Goal: Task Accomplishment & Management: Complete application form

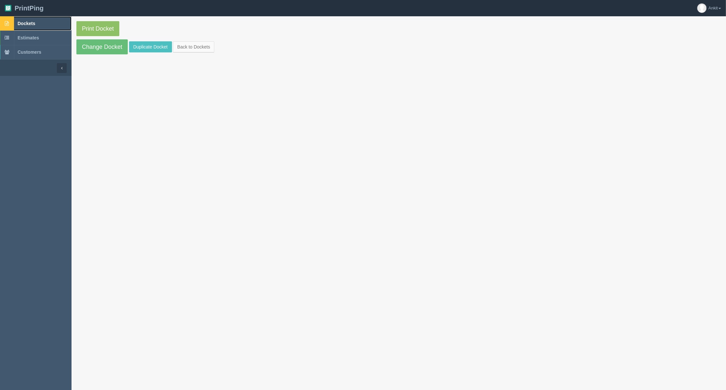
click at [29, 25] on span "Dockets" at bounding box center [27, 23] width 18 height 5
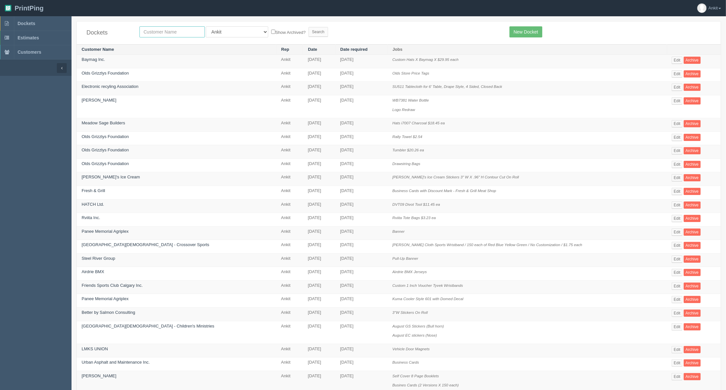
click at [166, 33] on input "text" at bounding box center [171, 31] width 65 height 11
type input "[GEOGRAPHIC_DATA]"
click at [309, 27] on input "Search" at bounding box center [319, 32] width 20 height 10
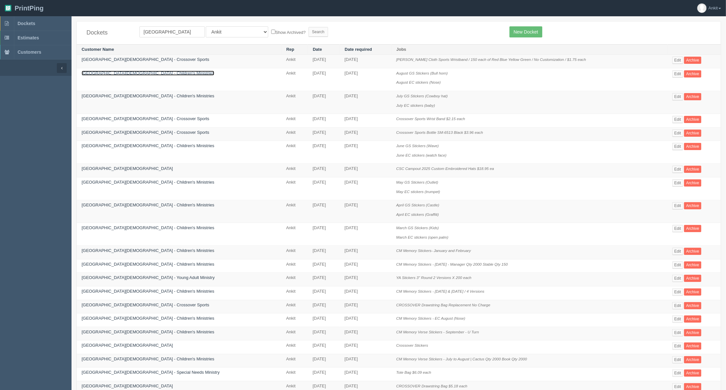
click at [126, 74] on link "[GEOGRAPHIC_DATA][DEMOGRAPHIC_DATA] - Children's Ministries" at bounding box center [148, 73] width 133 height 5
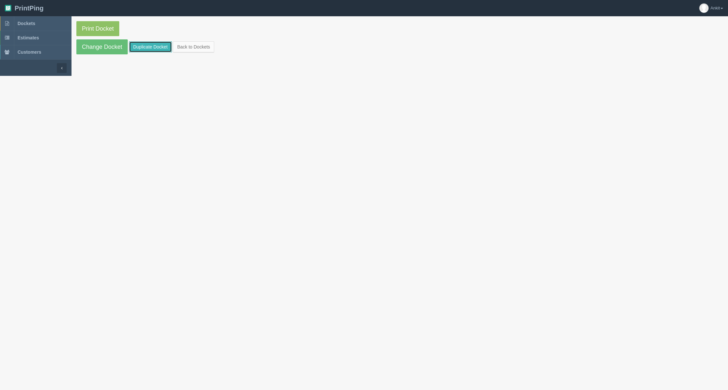
click at [162, 48] on link "Duplicate Docket" at bounding box center [150, 46] width 43 height 11
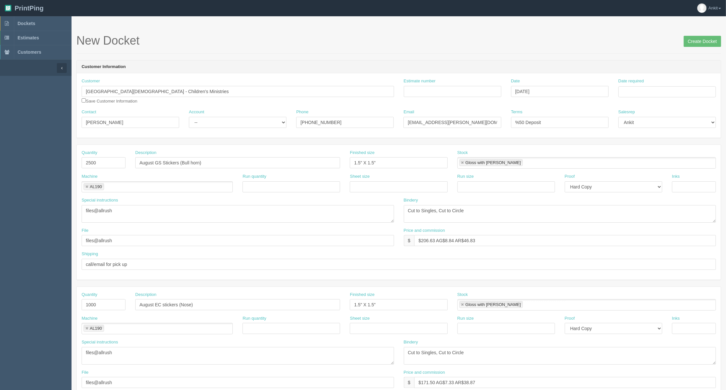
click at [651, 84] on div "Date required" at bounding box center [667, 87] width 98 height 19
click at [652, 88] on input "Date required" at bounding box center [667, 91] width 98 height 11
click at [646, 107] on th "August 2025" at bounding box center [650, 106] width 43 height 13
click at [644, 175] on span "Aug" at bounding box center [646, 180] width 15 height 18
click at [667, 156] on td "22" at bounding box center [668, 154] width 8 height 9
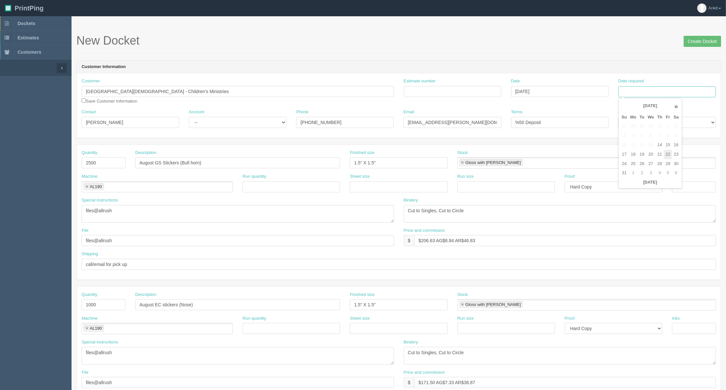
type input "August 22, 2025"
click at [598, 110] on div "Terms %50 Deposit" at bounding box center [560, 118] width 98 height 19
drag, startPoint x: 217, startPoint y: 166, endPoint x: 214, endPoint y: 166, distance: 3.6
click at [217, 166] on input "August GS Stickers (Bull horn)" at bounding box center [237, 162] width 205 height 11
drag, startPoint x: 212, startPoint y: 164, endPoint x: 116, endPoint y: 164, distance: 95.6
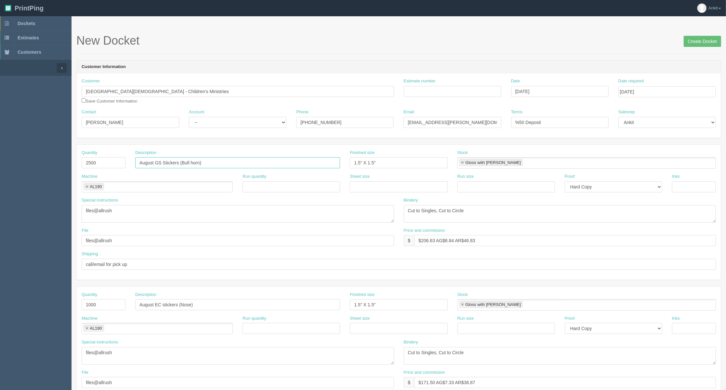
click at [116, 164] on div "Quantity 2500 Description August GS Stickers (Bull horn) Finished size 1.5" X 1…" at bounding box center [399, 162] width 644 height 24
paste input "September GS Stickers (map"
click at [208, 163] on input "September GS Stickers (map)" at bounding box center [237, 162] width 205 height 11
type input "September GS Stickers (Map)"
click at [501, 214] on textarea "Cut to Singles, Cut to Circle" at bounding box center [560, 214] width 312 height 18
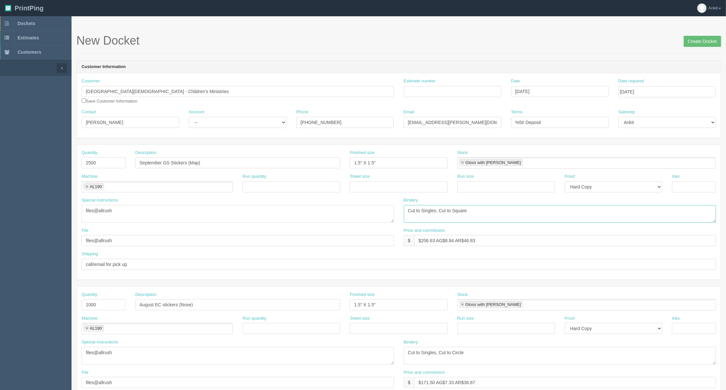
type textarea "Cut to Singles, Cut to Square"
drag, startPoint x: 220, startPoint y: 306, endPoint x: 120, endPoint y: 307, distance: 99.5
click at [120, 307] on div "Quantity 1000 Description August EC stickers (Nose) Finished size 1.5" X 1.5" S…" at bounding box center [399, 303] width 644 height 24
paste input "September EC stickers (heart"
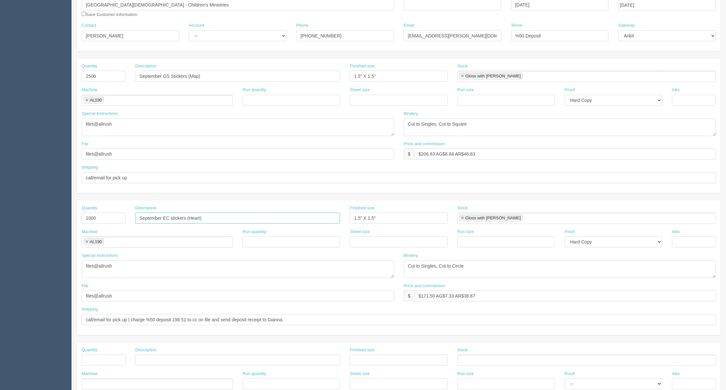
type input "September EC stickers (Heart)"
drag, startPoint x: 119, startPoint y: 267, endPoint x: 81, endPoint y: 262, distance: 38.0
click at [81, 262] on div "Special instructions files@allrush" at bounding box center [238, 267] width 322 height 30
drag, startPoint x: 120, startPoint y: 121, endPoint x: 78, endPoint y: 121, distance: 41.9
click at [78, 121] on div "Special instructions files@allrush" at bounding box center [238, 126] width 322 height 30
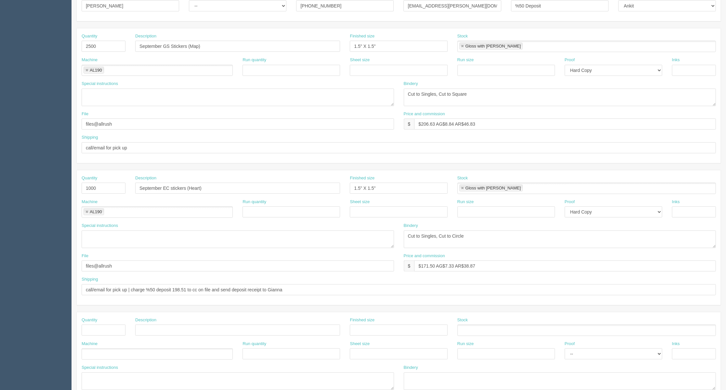
scroll to position [130, 0]
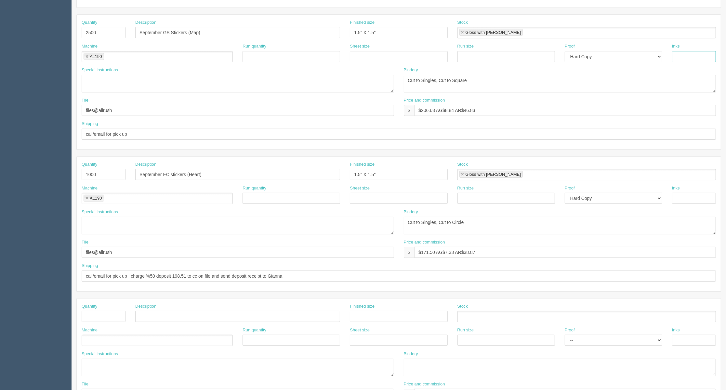
click at [695, 56] on input "text" at bounding box center [694, 56] width 44 height 11
click at [358, 125] on div "Shipping call/email for pick up" at bounding box center [399, 130] width 634 height 19
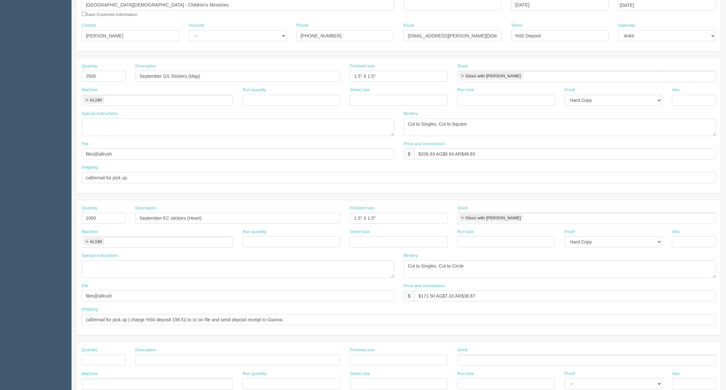
scroll to position [0, 0]
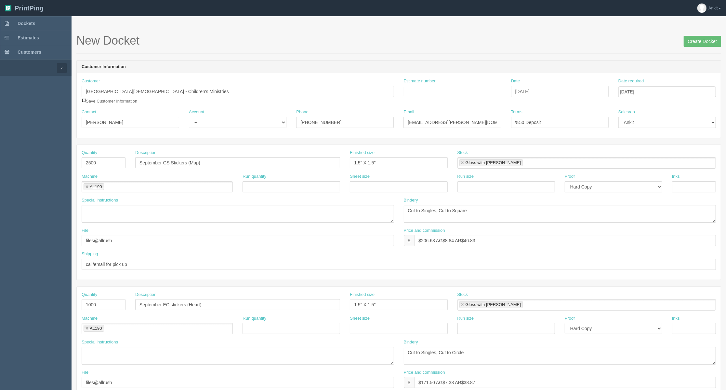
click at [84, 99] on input "checkbox" at bounding box center [84, 100] width 4 height 4
checkbox input "true"
click at [193, 117] on select "-- Existing Client Allrush Client Rep Client" at bounding box center [238, 122] width 98 height 11
click at [189, 117] on select "-- Existing Client Allrush Client Rep Client" at bounding box center [238, 122] width 98 height 11
click at [207, 121] on select "-- Existing Client Allrush Client Rep Client" at bounding box center [238, 122] width 98 height 11
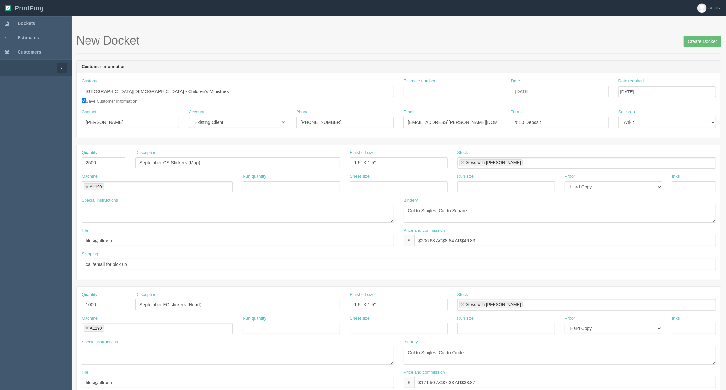
select select "Allrush Client"
click at [189, 117] on select "-- Existing Client Allrush Client Rep Client" at bounding box center [238, 122] width 98 height 11
click at [416, 92] on input "Estimate number" at bounding box center [453, 91] width 98 height 11
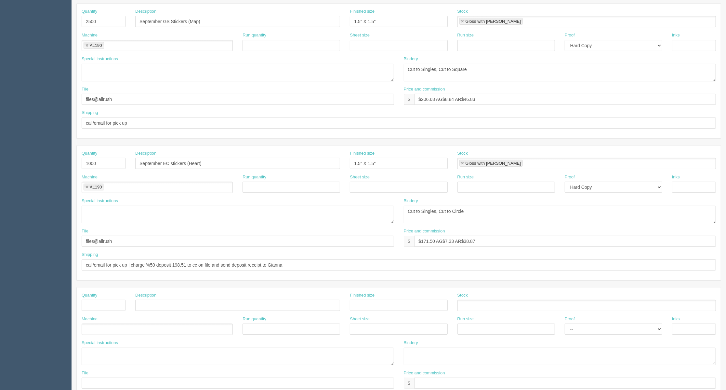
scroll to position [173, 0]
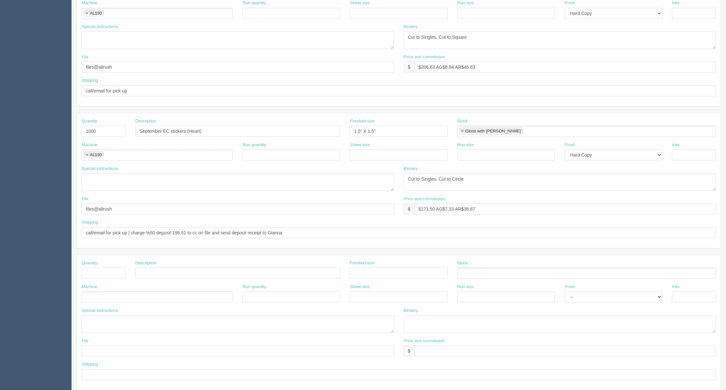
type input "6009"
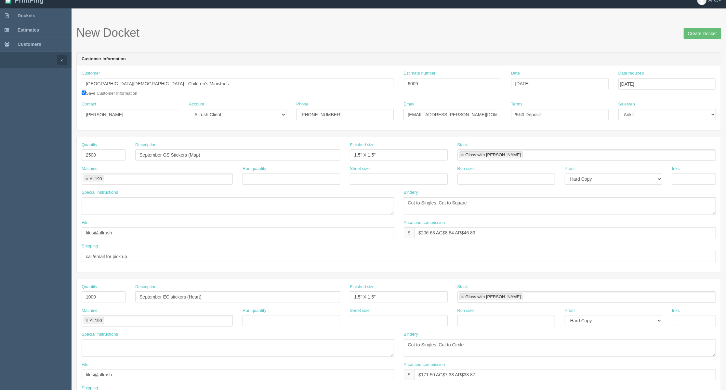
scroll to position [0, 0]
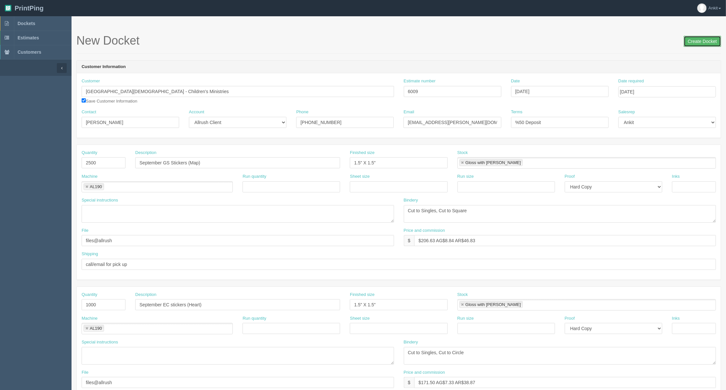
click at [693, 40] on input "Create Docket" at bounding box center [702, 41] width 37 height 11
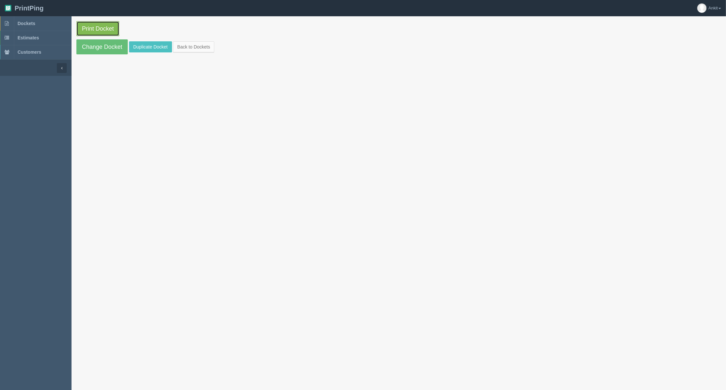
click at [100, 34] on link "Print Docket" at bounding box center [97, 28] width 43 height 15
